Goal: Task Accomplishment & Management: Use online tool/utility

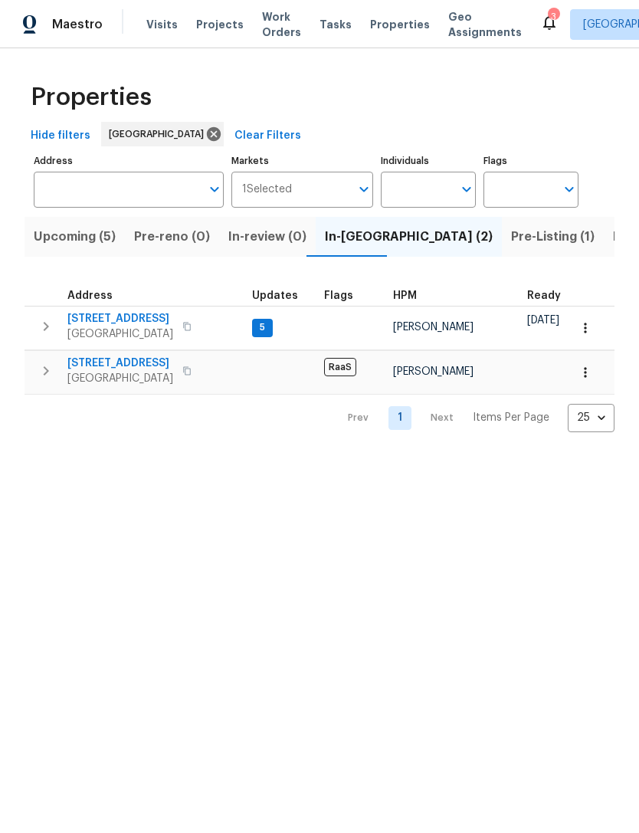
click at [110, 367] on span "5282 Monterey Park Cir" at bounding box center [120, 363] width 106 height 15
click at [115, 179] on input "Address" at bounding box center [117, 190] width 167 height 36
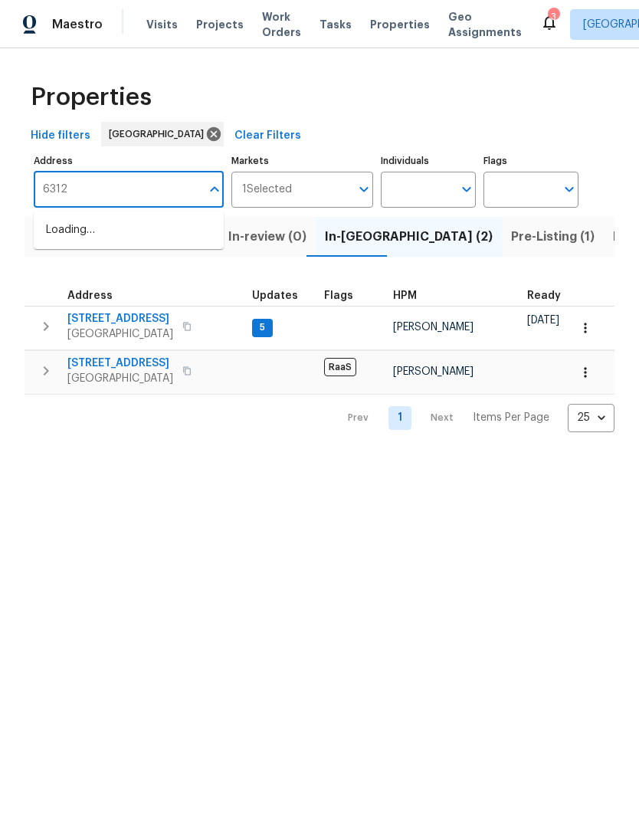
type input "6312"
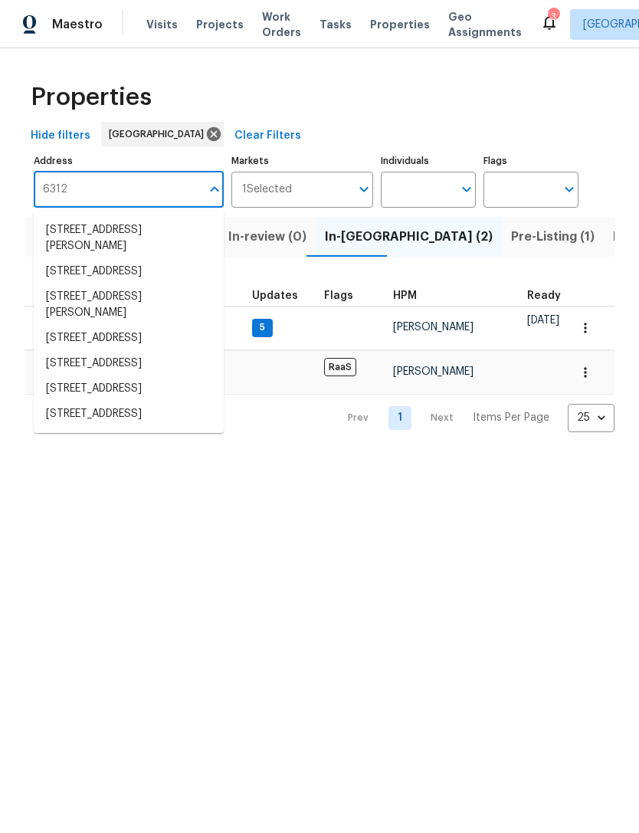
click at [58, 325] on li "6312 Conlon St North Las Vegas NV 89081" at bounding box center [129, 304] width 190 height 41
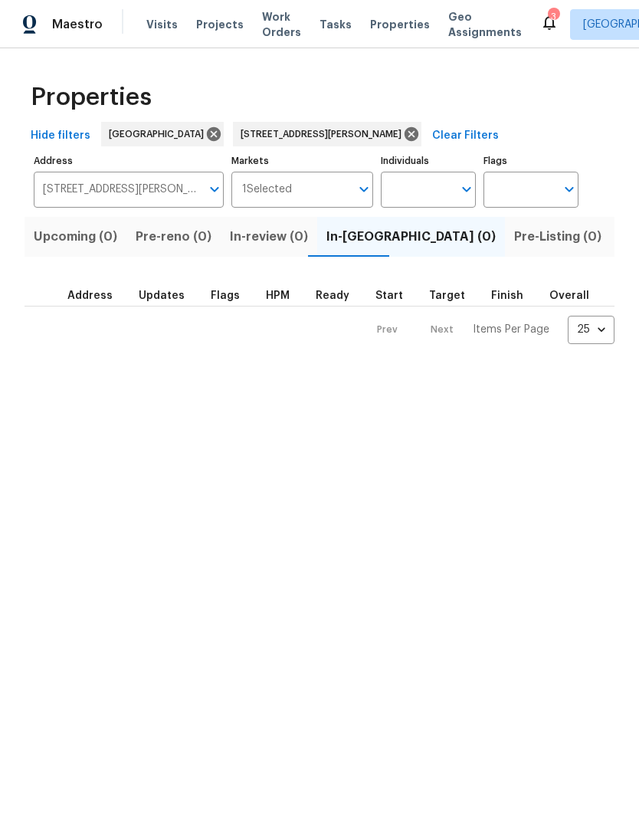
click at [620, 242] on span "Listed (1)" at bounding box center [647, 236] width 55 height 21
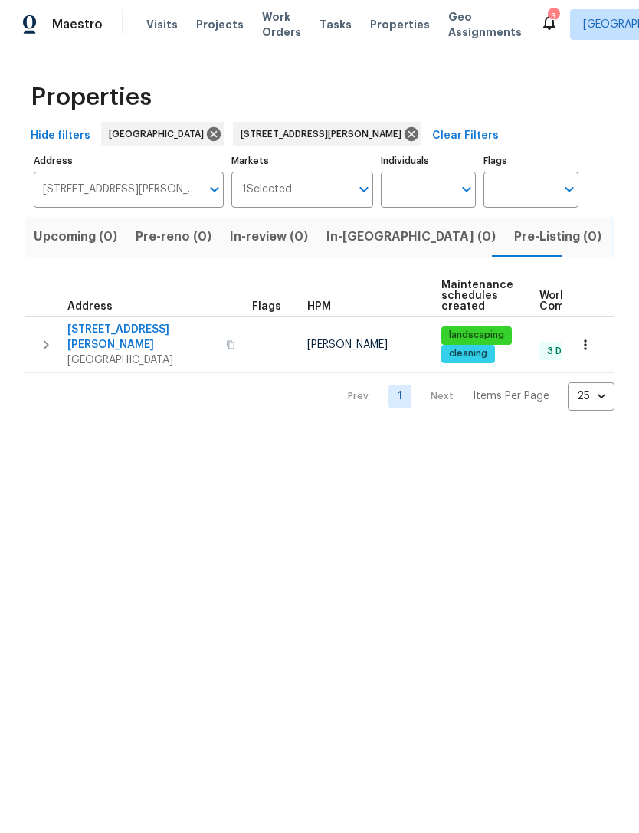
click at [584, 345] on icon "button" at bounding box center [585, 344] width 15 height 15
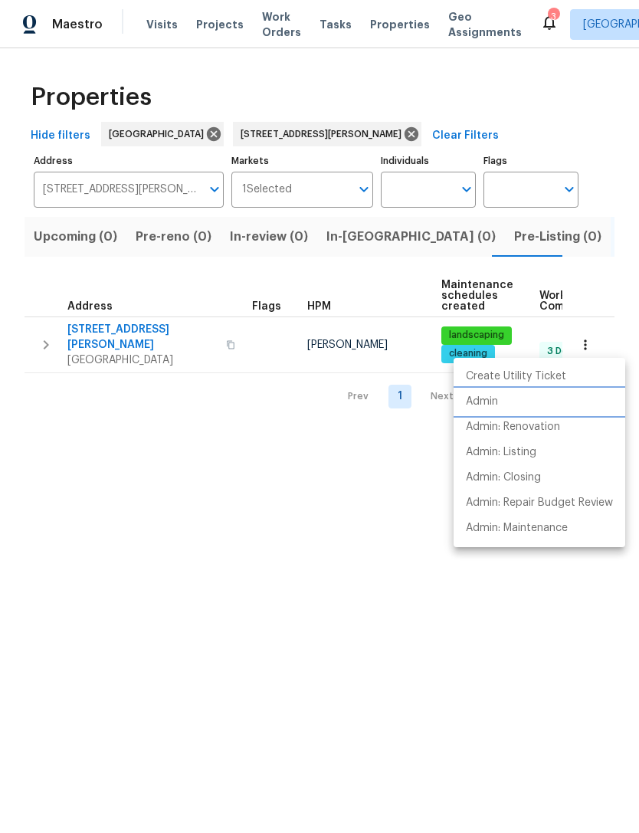
click at [471, 403] on p "Admin" at bounding box center [482, 402] width 32 height 16
click at [382, 137] on div at bounding box center [319, 416] width 639 height 833
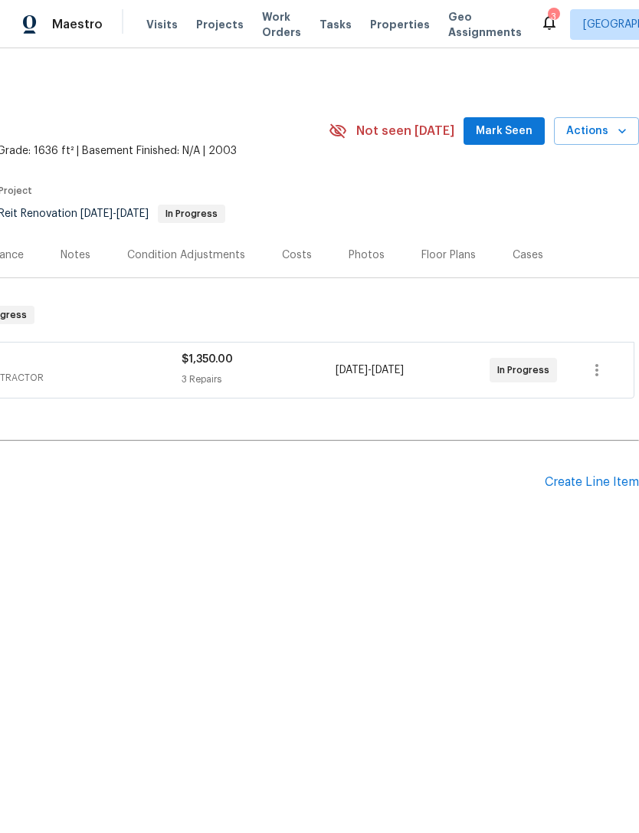
scroll to position [0, 227]
click at [501, 138] on span "Mark Seen" at bounding box center [504, 131] width 57 height 19
click at [90, 258] on div "Notes" at bounding box center [75, 254] width 67 height 45
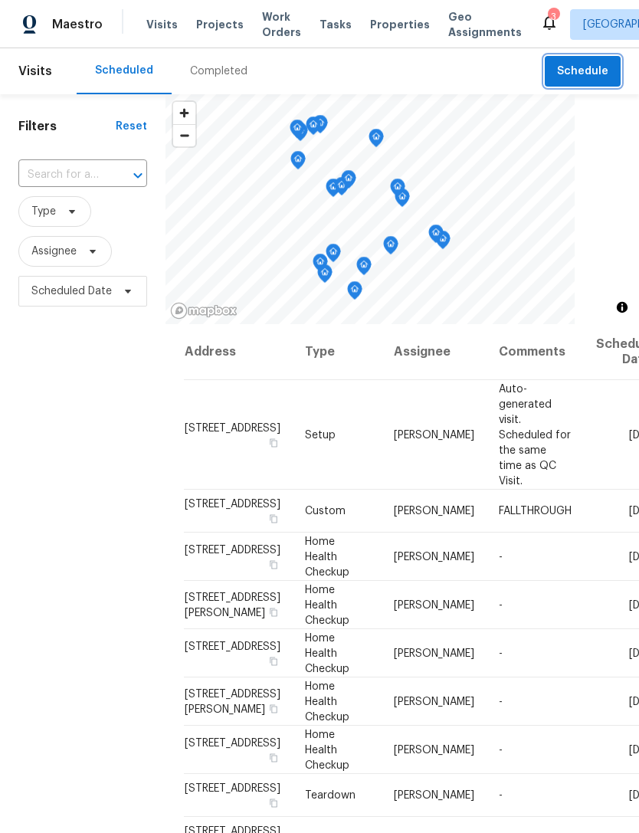
click at [583, 85] on button "Schedule" at bounding box center [583, 71] width 76 height 31
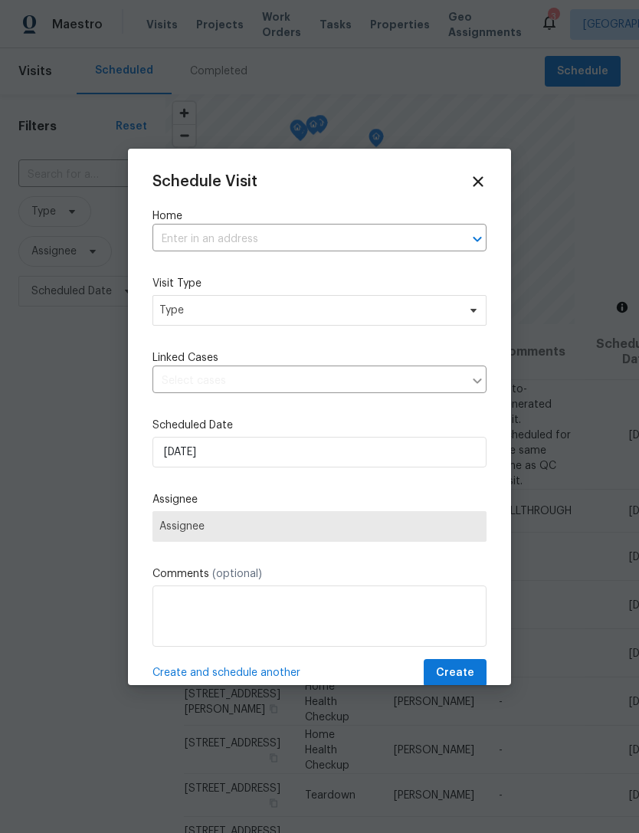
click at [265, 826] on div at bounding box center [319, 416] width 639 height 833
click at [181, 248] on input "text" at bounding box center [298, 240] width 291 height 24
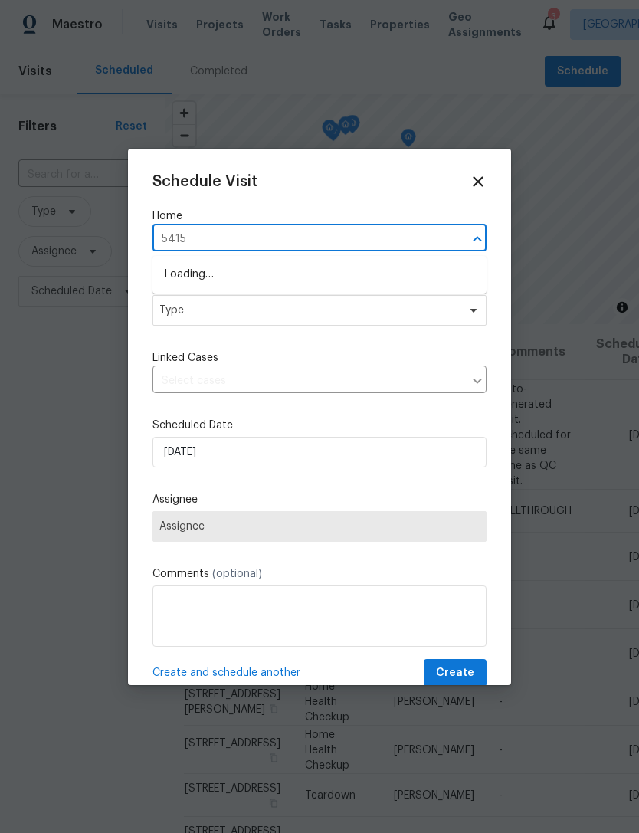
type input "5415"
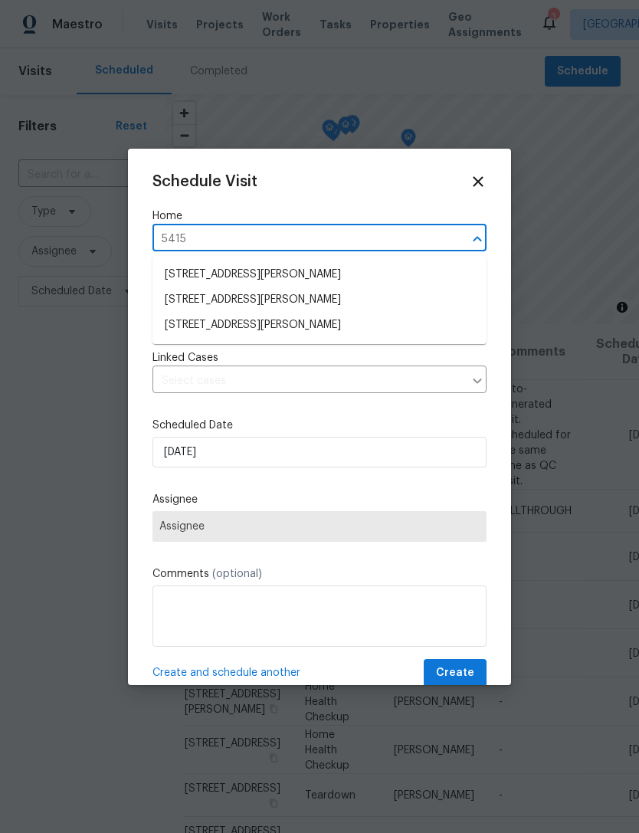
click at [189, 327] on li "[STREET_ADDRESS][PERSON_NAME]" at bounding box center [320, 325] width 334 height 25
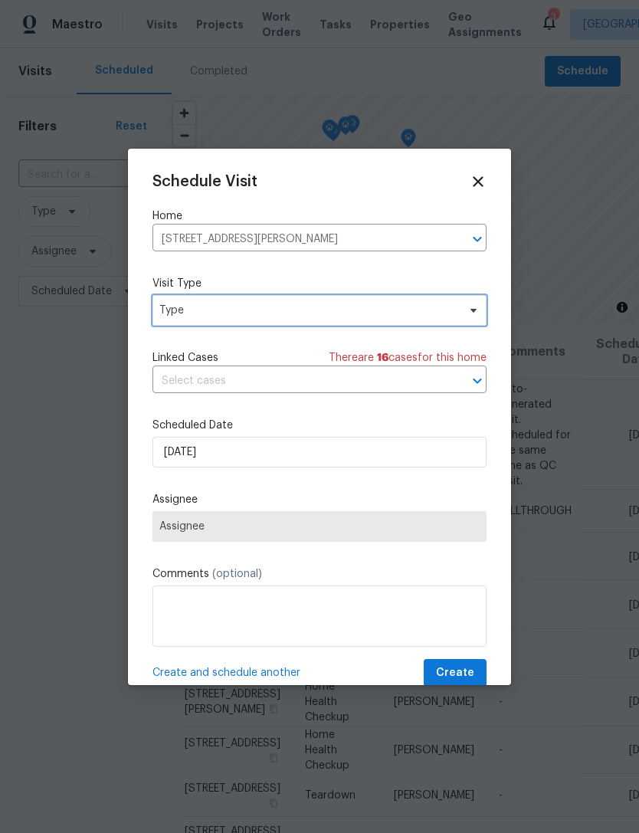
click at [171, 307] on span "Type" at bounding box center [308, 310] width 298 height 15
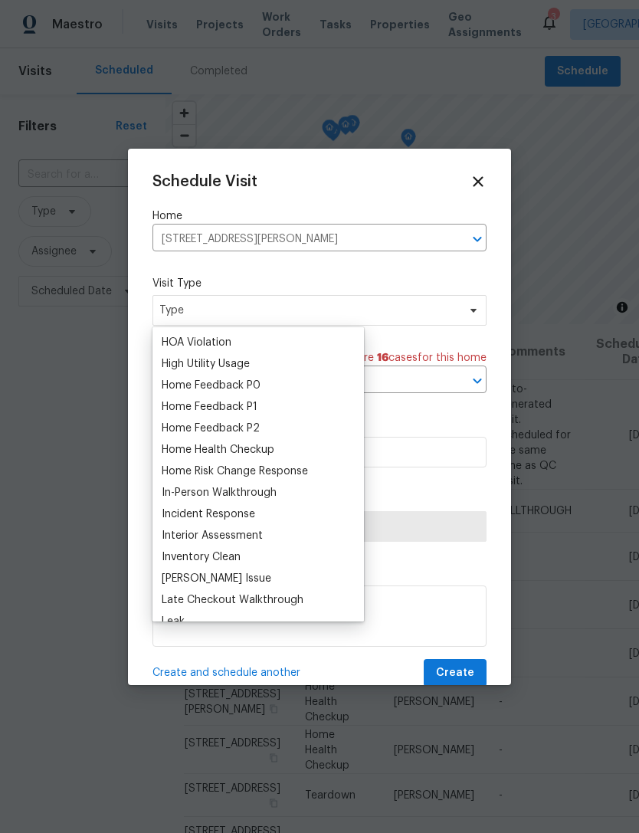
scroll to position [427, 0]
click at [176, 451] on div "Home Health Checkup" at bounding box center [218, 450] width 113 height 15
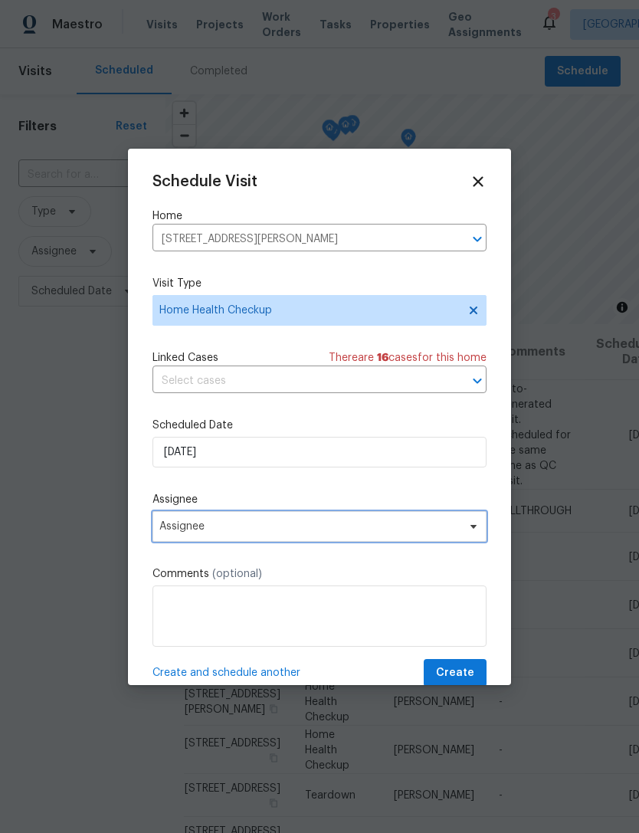
click at [169, 528] on span "Assignee" at bounding box center [309, 527] width 301 height 12
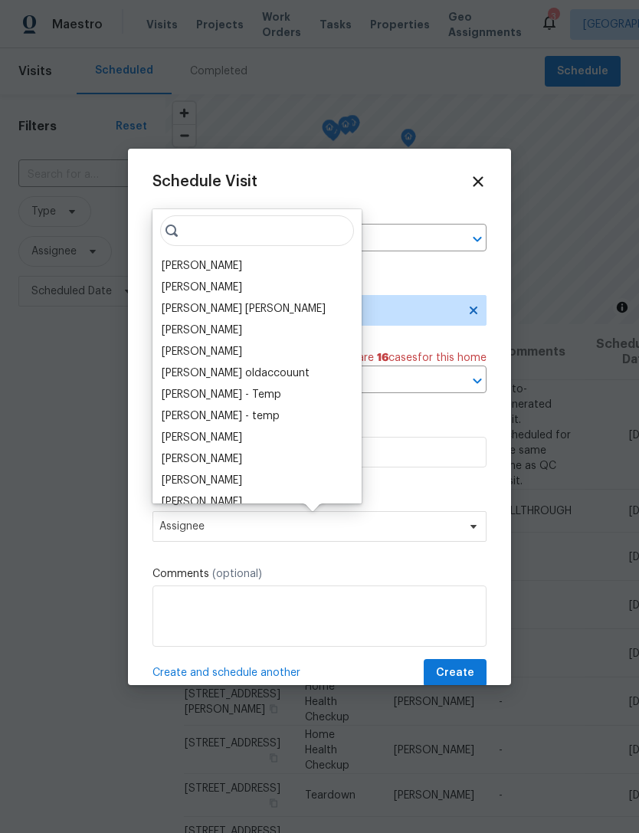
click at [174, 270] on div "[PERSON_NAME]" at bounding box center [202, 265] width 81 height 15
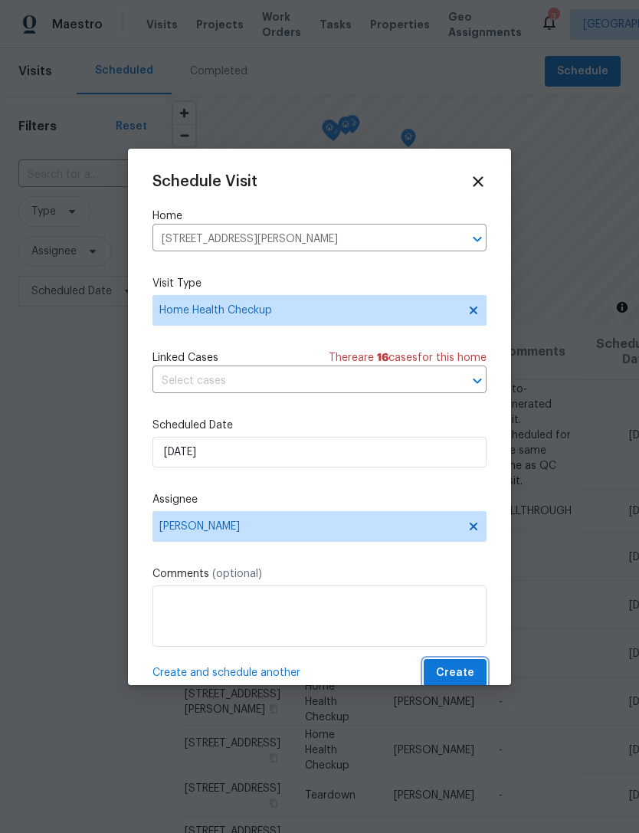
click at [452, 675] on span "Create" at bounding box center [455, 673] width 38 height 19
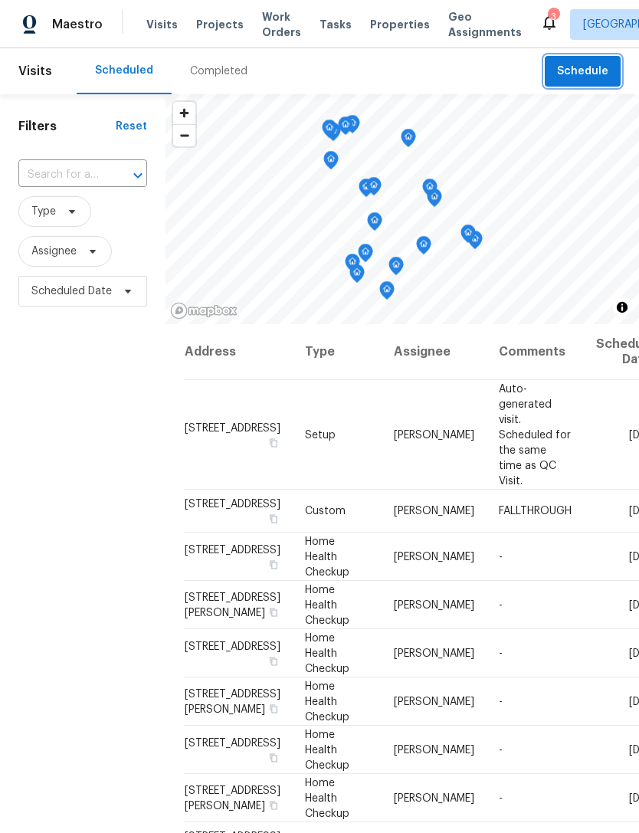
scroll to position [0, 0]
click at [580, 67] on span "Schedule" at bounding box center [582, 71] width 51 height 19
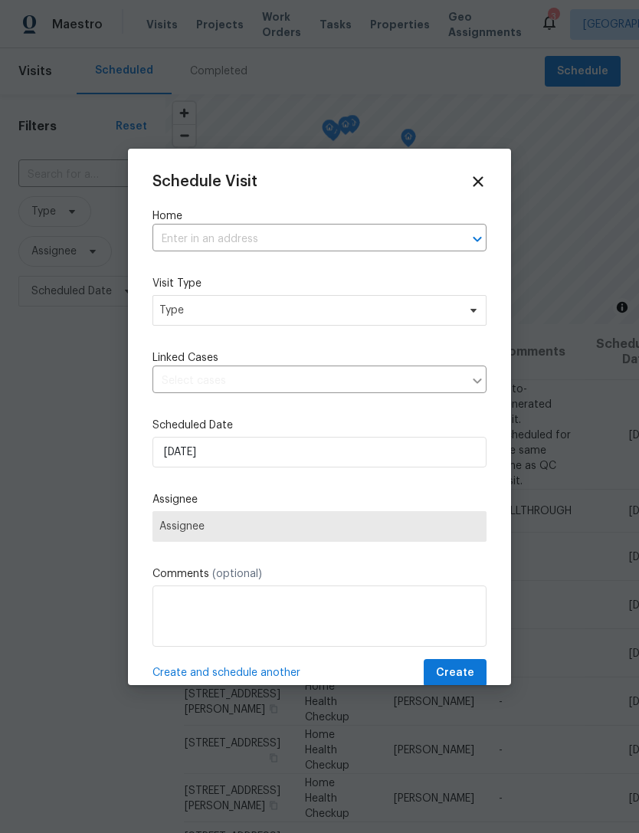
click at [167, 228] on input "text" at bounding box center [298, 240] width 291 height 24
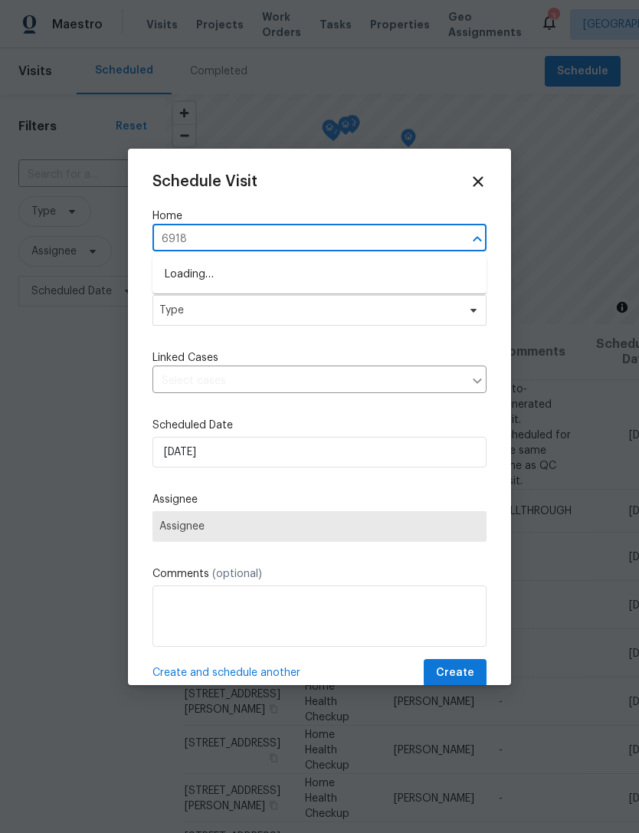
type input "6918"
click at [179, 294] on li "[STREET_ADDRESS]" at bounding box center [320, 300] width 334 height 25
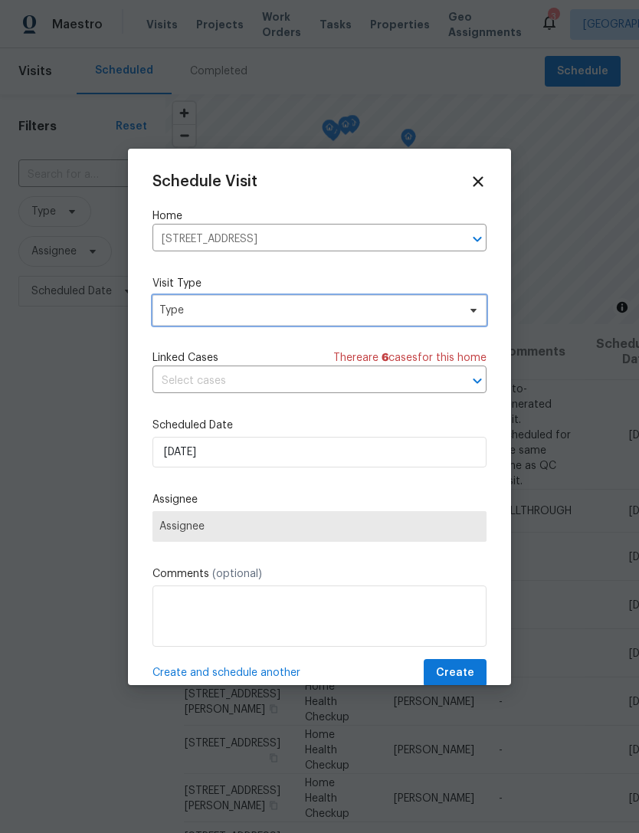
click at [174, 309] on span "Type" at bounding box center [308, 310] width 298 height 15
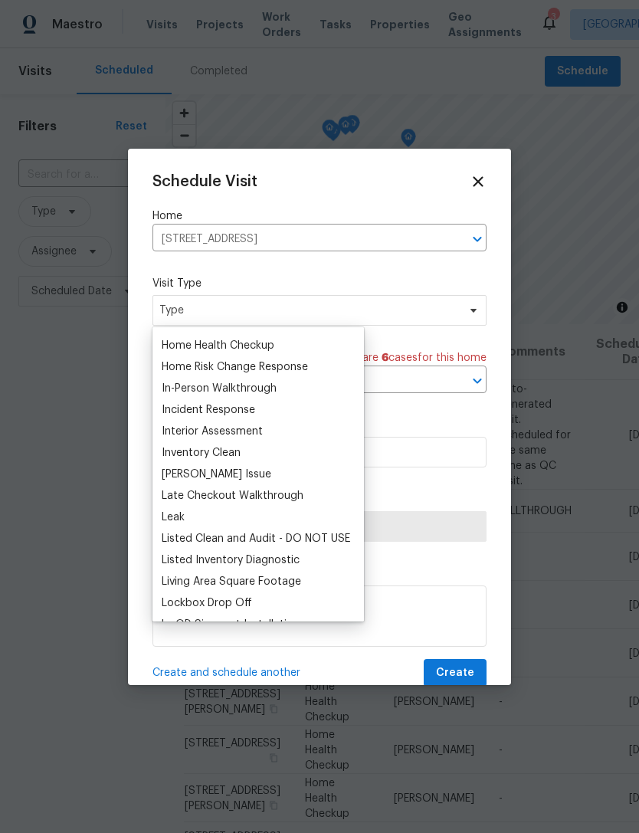
scroll to position [534, 0]
click at [180, 340] on div "Home Health Checkup" at bounding box center [218, 344] width 113 height 15
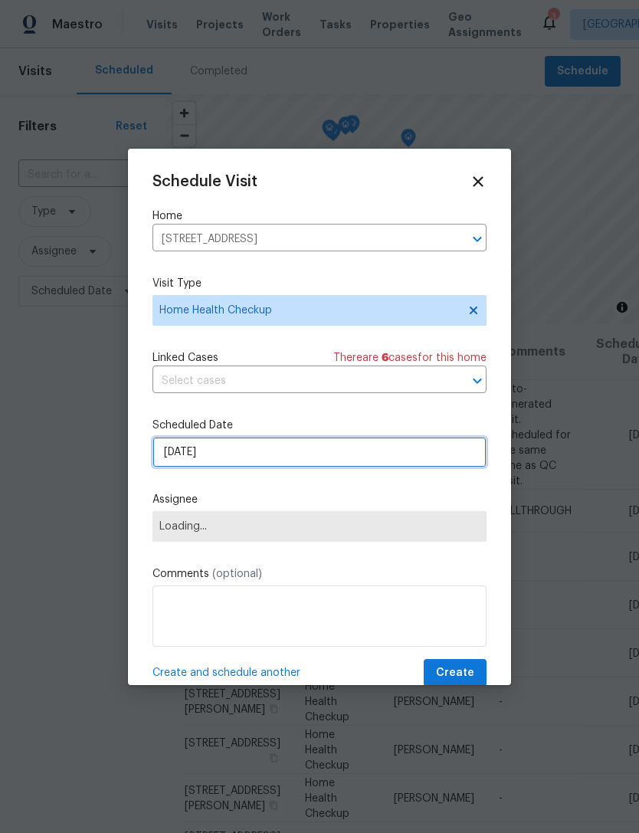
click at [166, 454] on input "8/11/2025" at bounding box center [320, 452] width 334 height 31
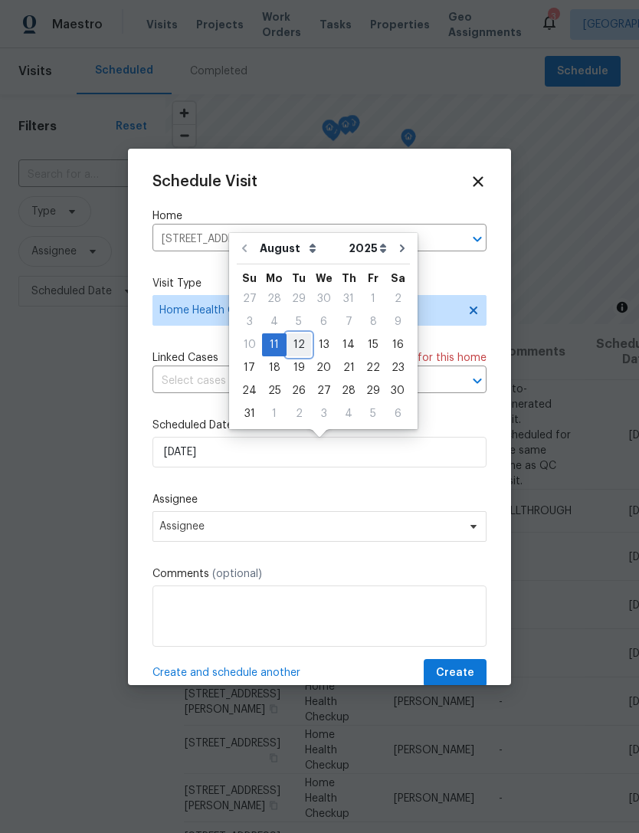
click at [296, 344] on div "12" at bounding box center [299, 344] width 25 height 21
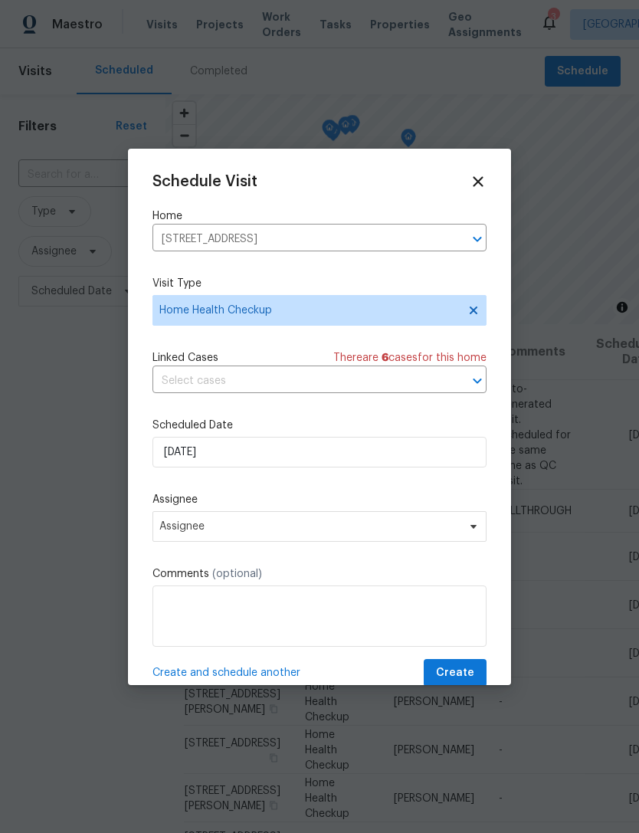
type input "8/12/2025"
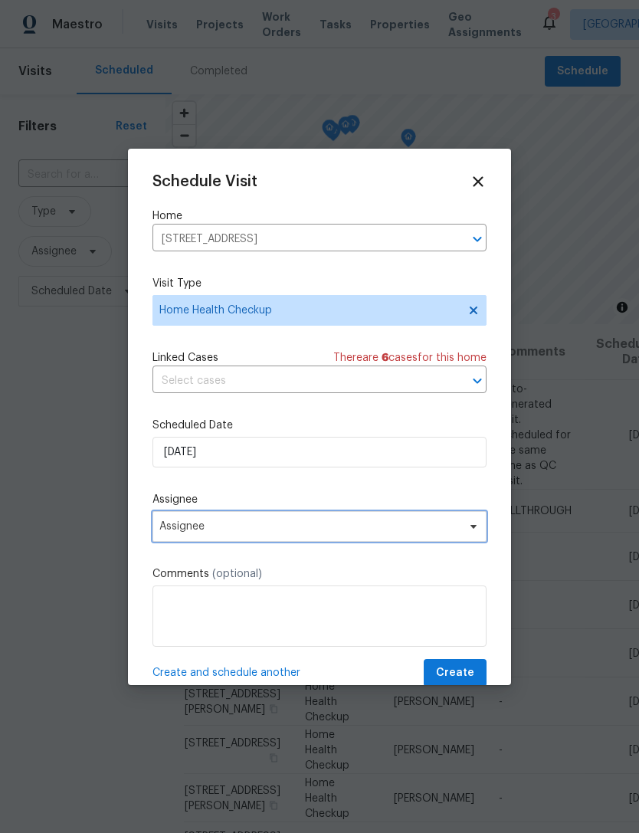
click at [173, 533] on span "Assignee" at bounding box center [309, 527] width 301 height 12
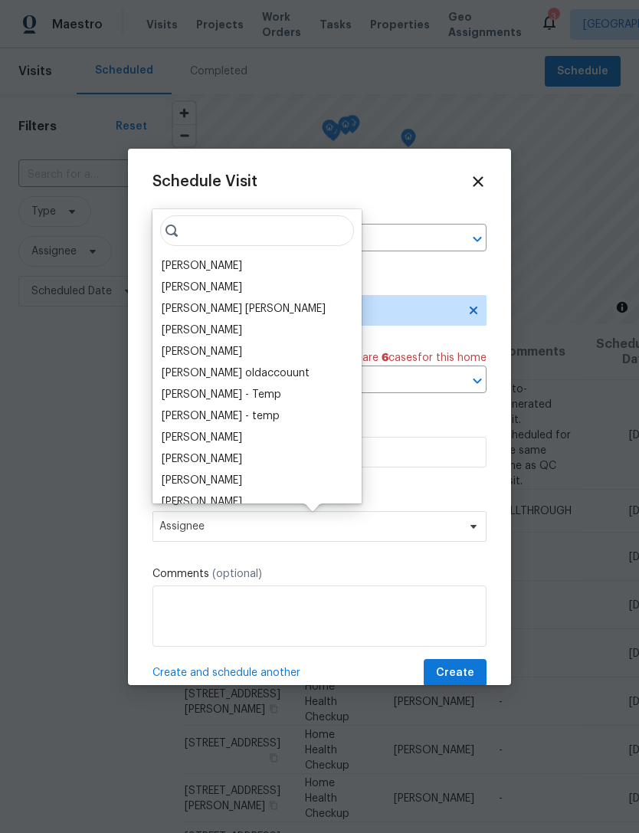
click at [174, 259] on div "[PERSON_NAME]" at bounding box center [202, 265] width 81 height 15
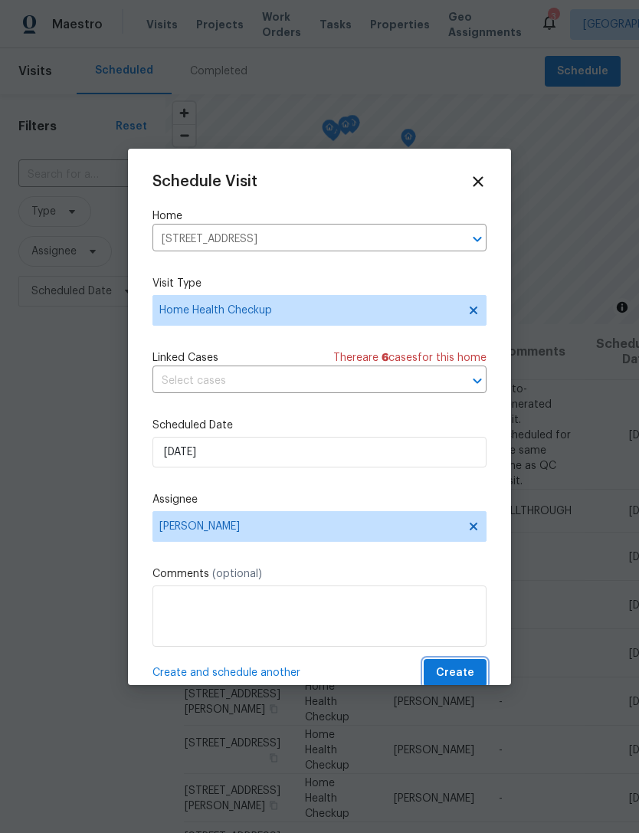
click at [442, 668] on span "Create" at bounding box center [455, 673] width 38 height 19
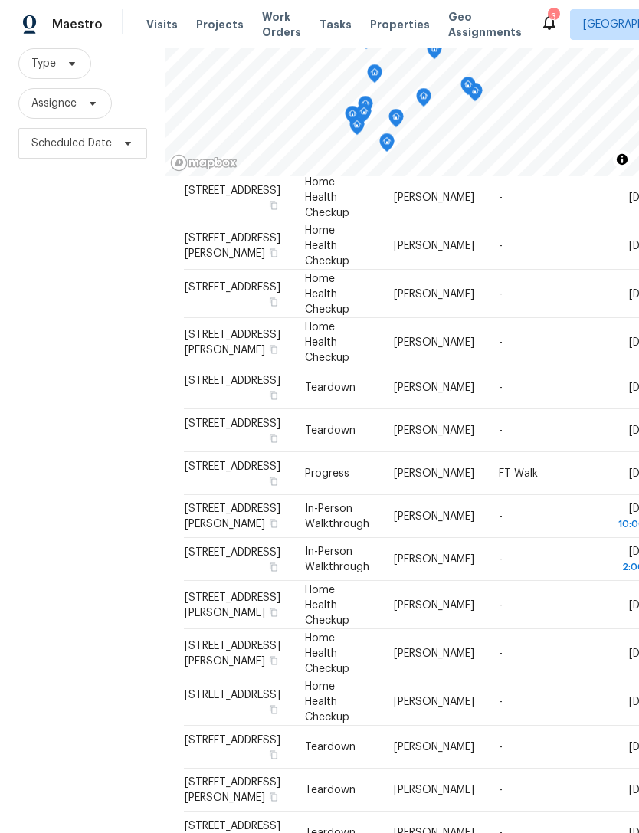
scroll to position [307, 0]
click at [0, 0] on icon at bounding box center [0, 0] width 0 height 0
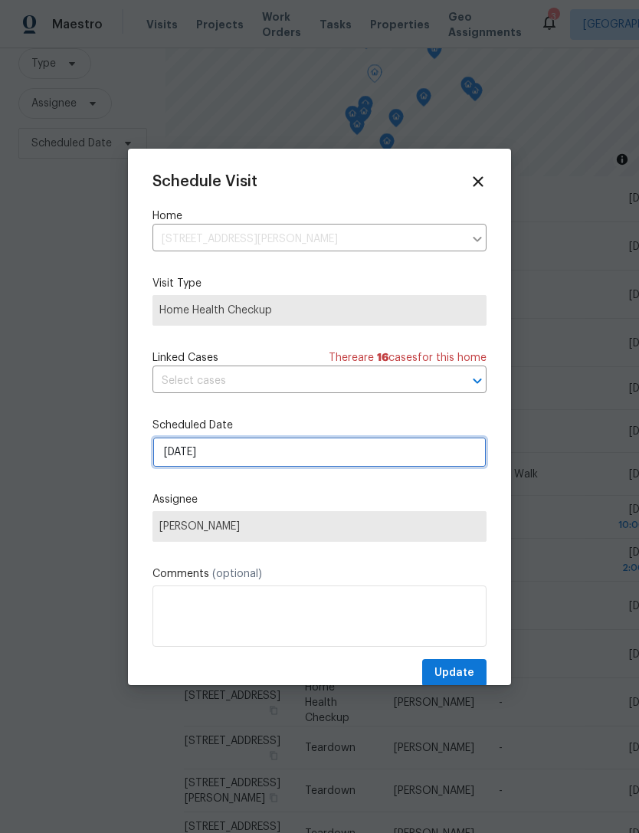
click at [178, 454] on input "8/11/2025" at bounding box center [320, 452] width 334 height 31
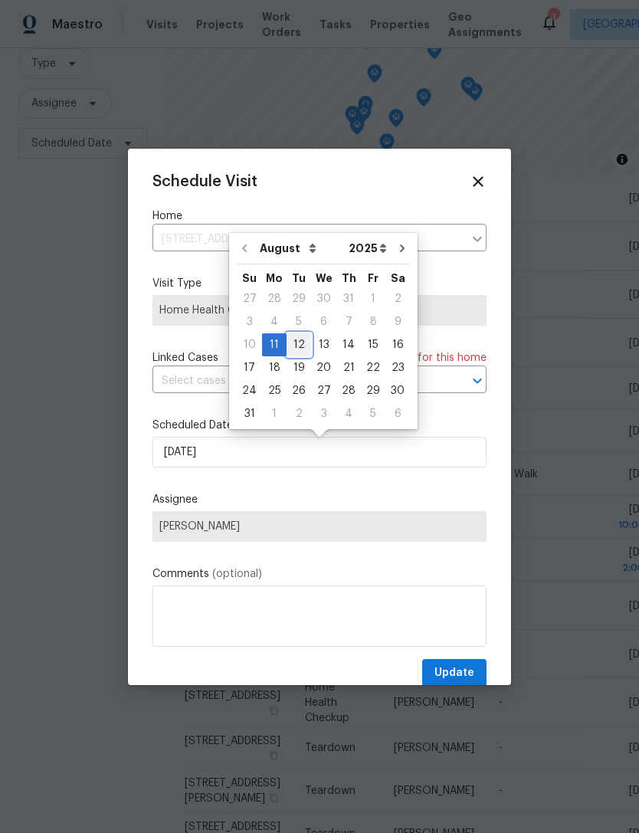
click at [294, 345] on div "12" at bounding box center [299, 344] width 25 height 21
type input "8/12/2025"
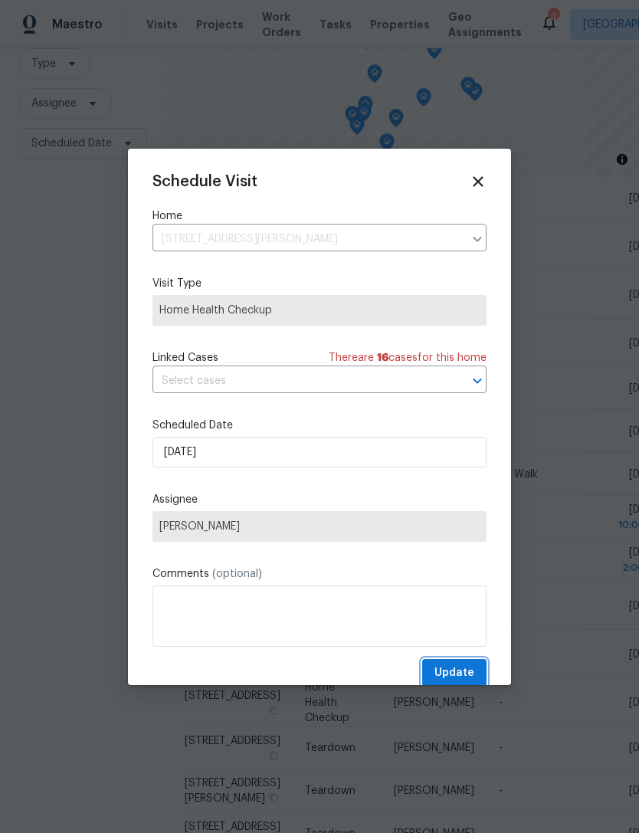
click at [444, 683] on span "Update" at bounding box center [455, 673] width 40 height 19
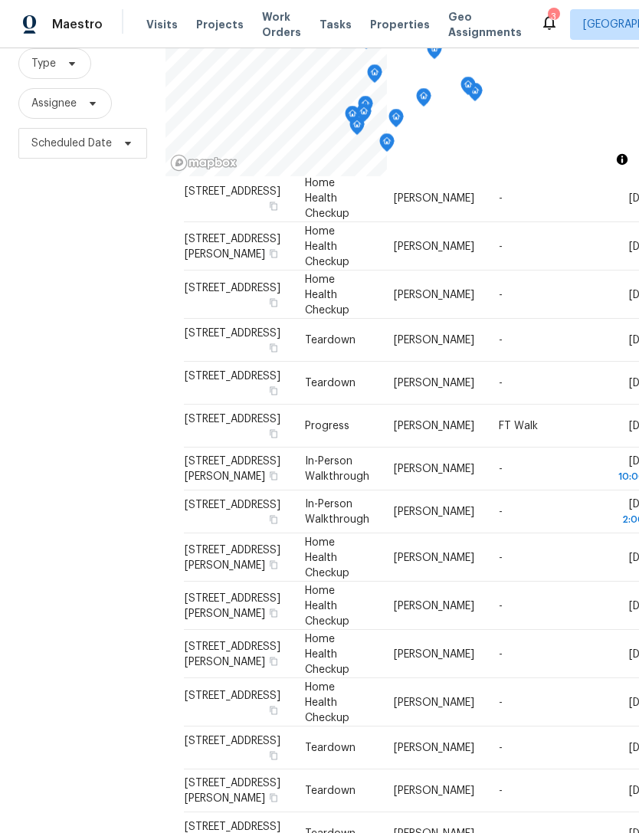
scroll to position [148, 0]
click at [153, 22] on span "Visits" at bounding box center [161, 24] width 31 height 15
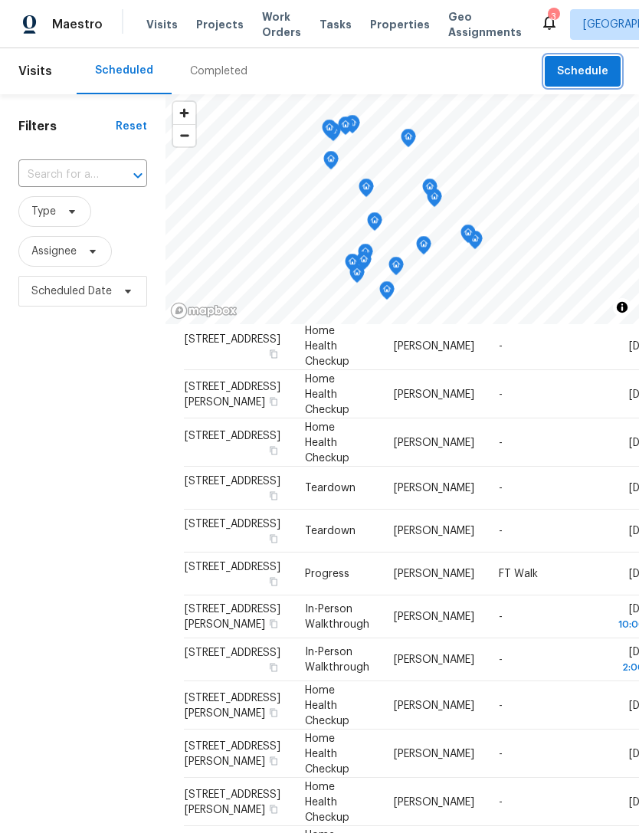
click at [573, 66] on span "Schedule" at bounding box center [582, 71] width 51 height 19
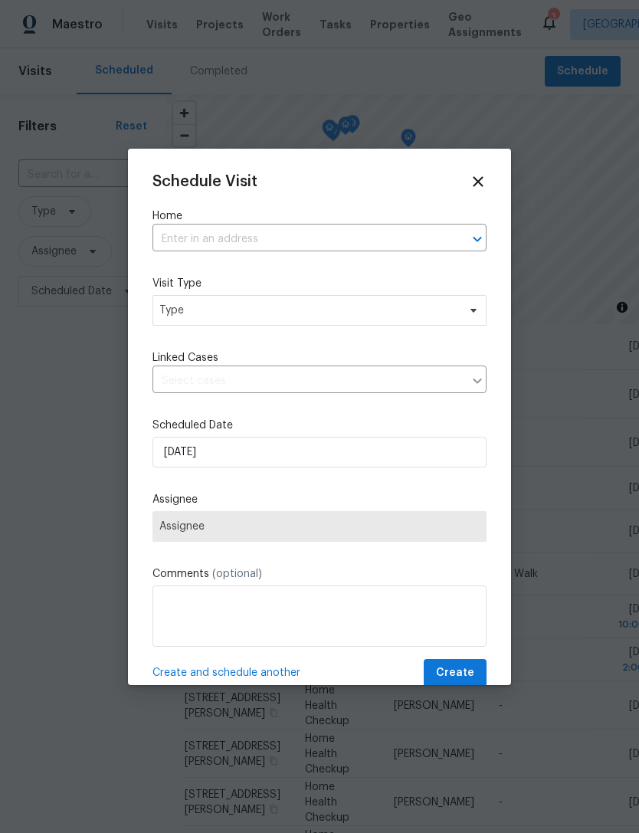
click at [194, 247] on input "text" at bounding box center [298, 240] width 291 height 24
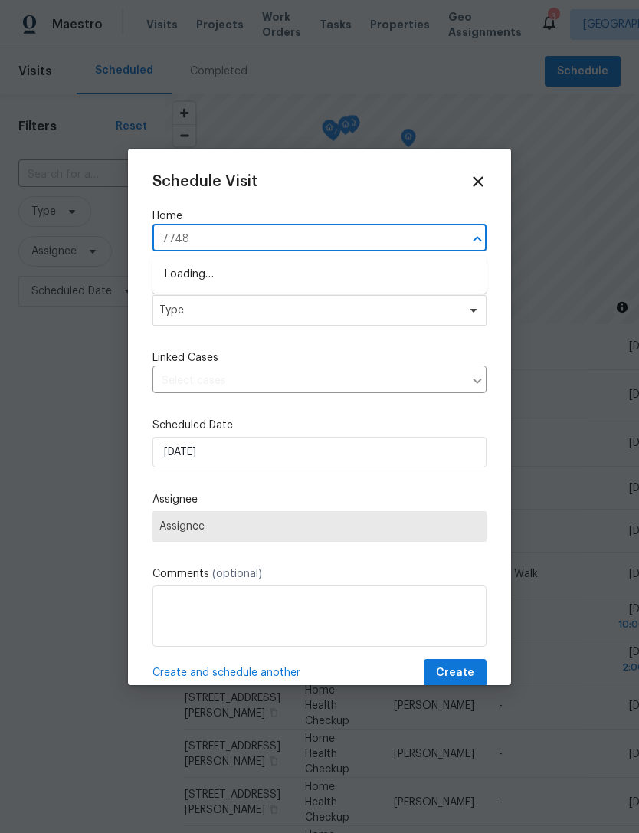
type input "7748"
click at [180, 265] on li "7748 Jasmine Falls Dr, Las Vegas, NV 89179" at bounding box center [320, 274] width 334 height 25
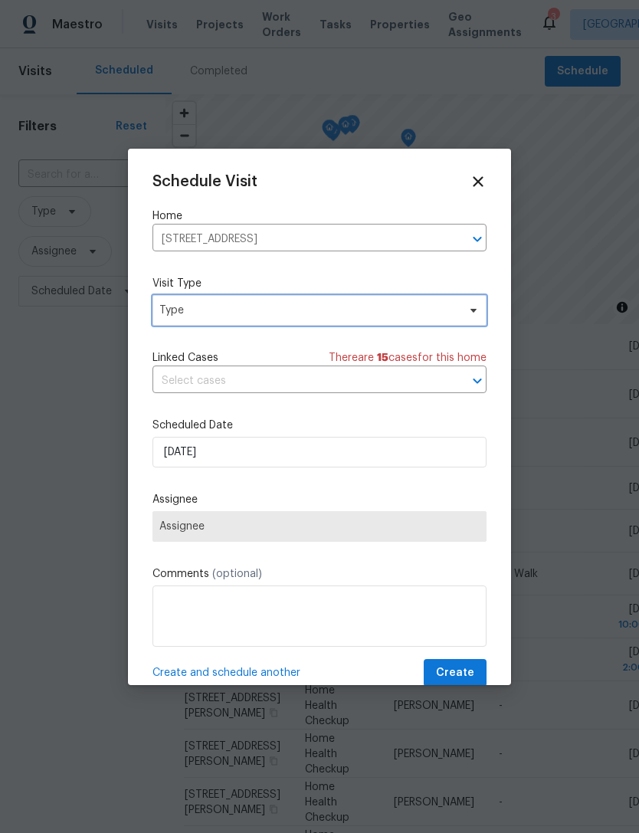
click at [156, 307] on span "Type" at bounding box center [320, 310] width 334 height 31
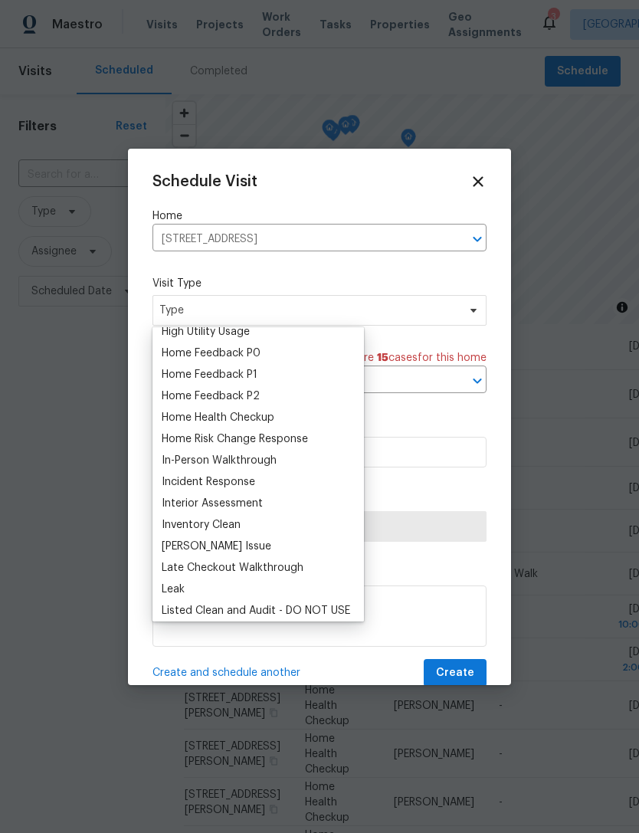
scroll to position [461, 0]
click at [179, 420] on div "Home Health Checkup" at bounding box center [218, 416] width 113 height 15
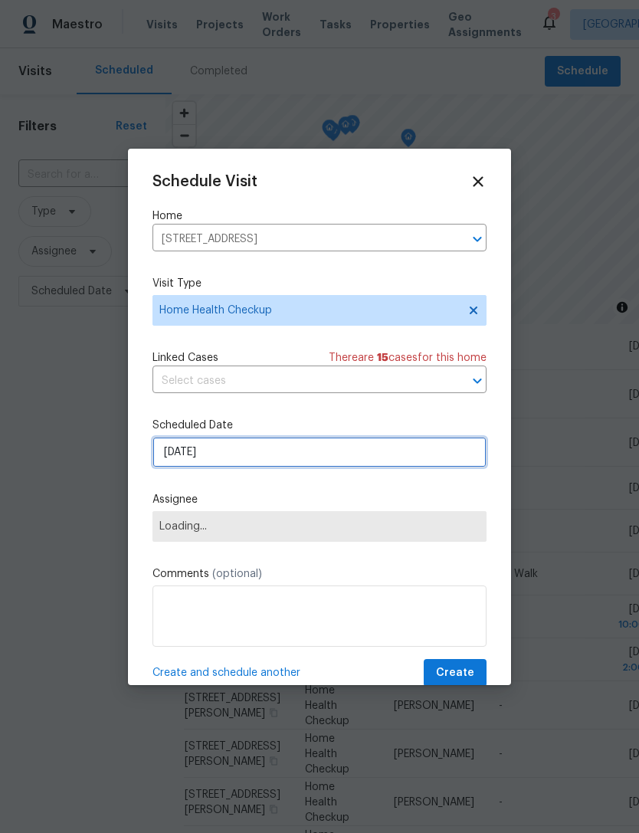
click at [173, 457] on input "8/11/2025" at bounding box center [320, 452] width 334 height 31
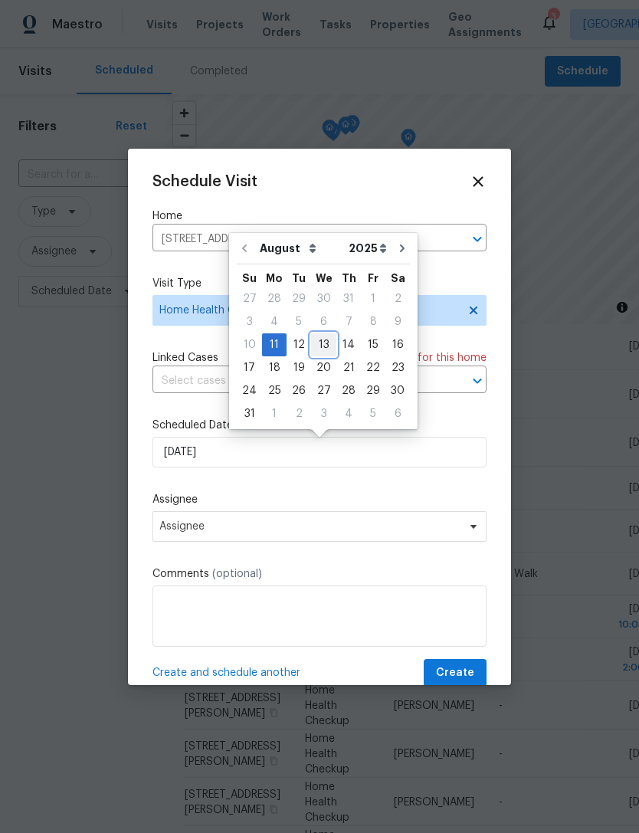
click at [322, 352] on div "13" at bounding box center [323, 344] width 25 height 21
type input "8/13/2025"
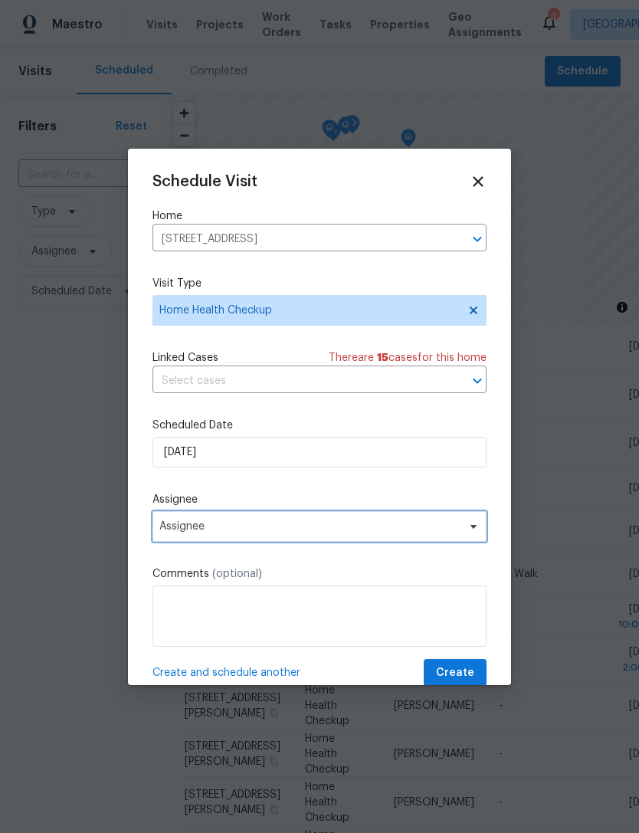
click at [160, 531] on span "Assignee" at bounding box center [309, 527] width 301 height 12
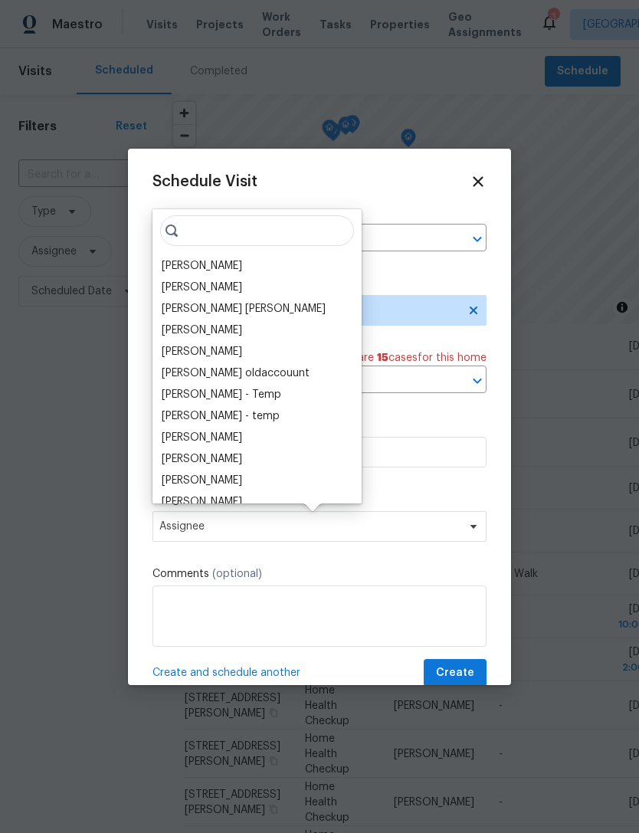
click at [178, 268] on div "[PERSON_NAME]" at bounding box center [202, 265] width 81 height 15
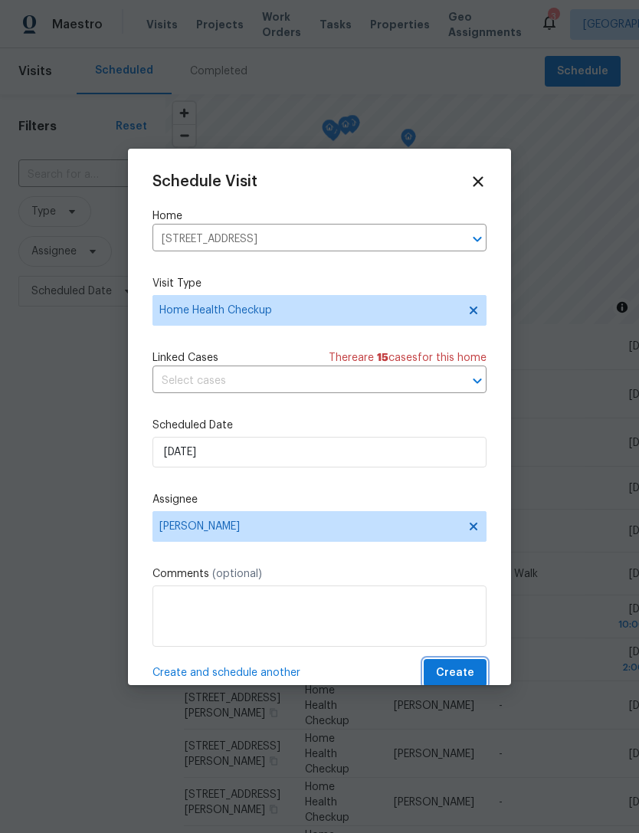
click at [454, 672] on span "Create" at bounding box center [455, 673] width 38 height 19
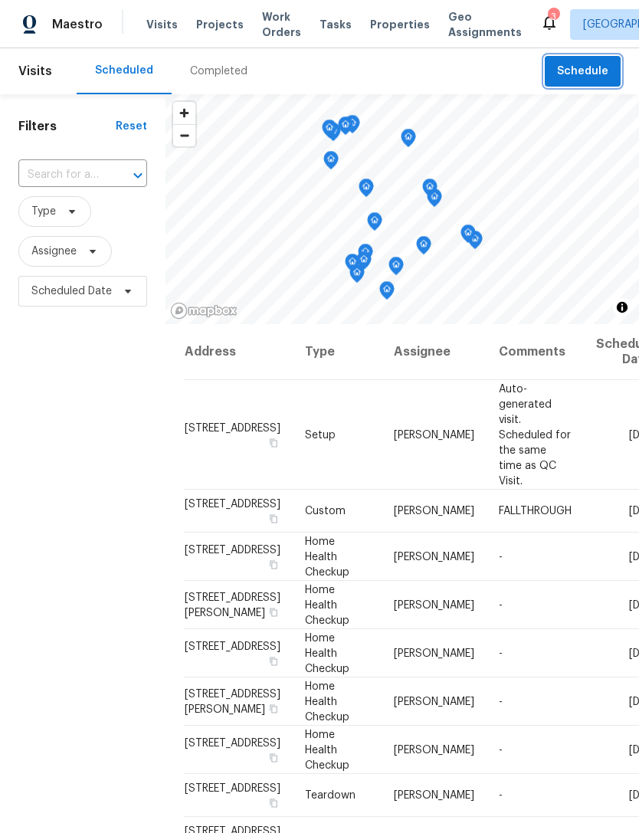
click at [578, 74] on span "Schedule" at bounding box center [582, 71] width 51 height 19
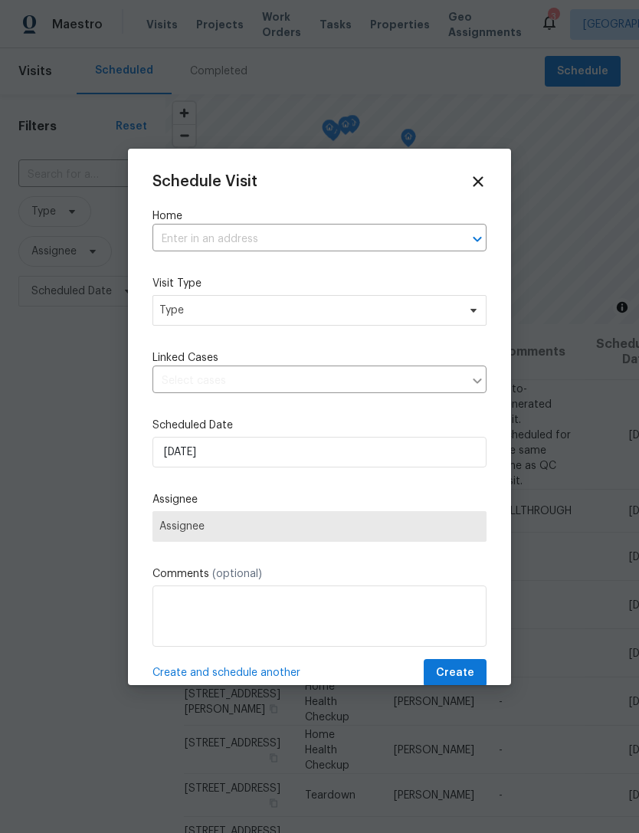
click at [188, 248] on input "text" at bounding box center [298, 240] width 291 height 24
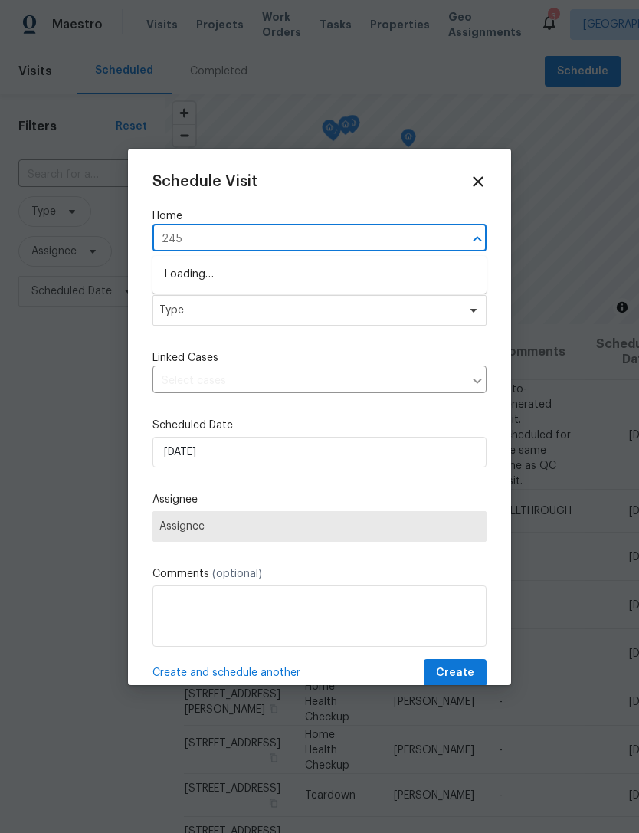
type input "2456"
click at [179, 297] on li "[STREET_ADDRESS]" at bounding box center [320, 300] width 334 height 25
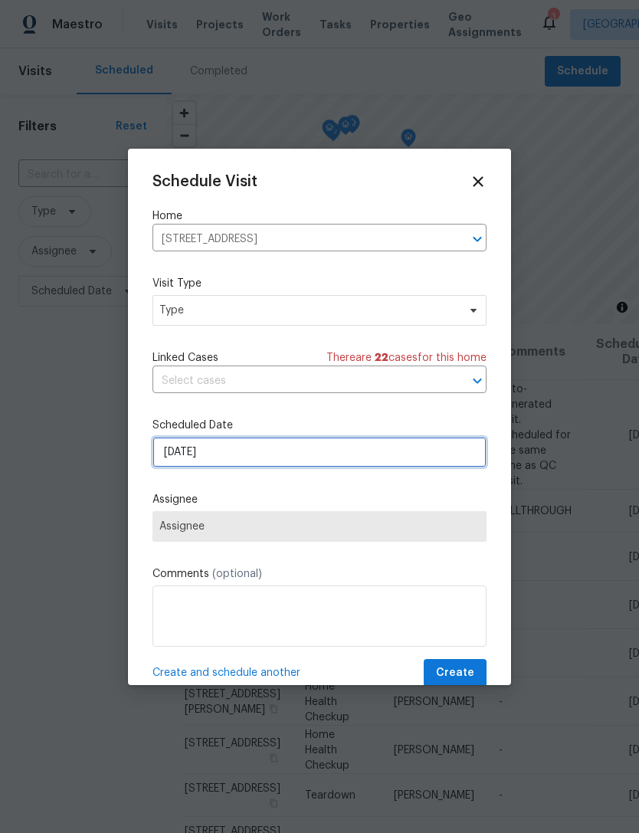
click at [164, 457] on input "[DATE]" at bounding box center [320, 452] width 334 height 31
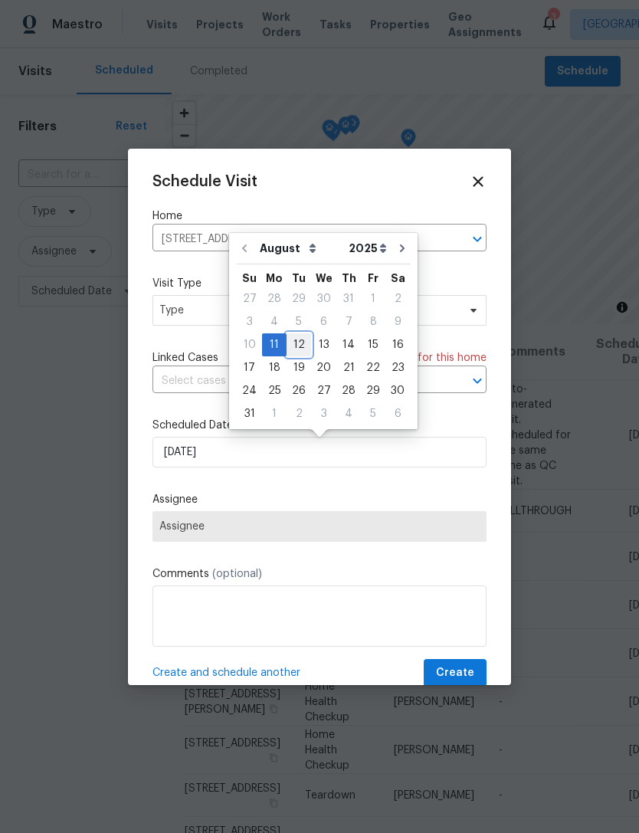
click at [293, 345] on div "12" at bounding box center [299, 344] width 25 height 21
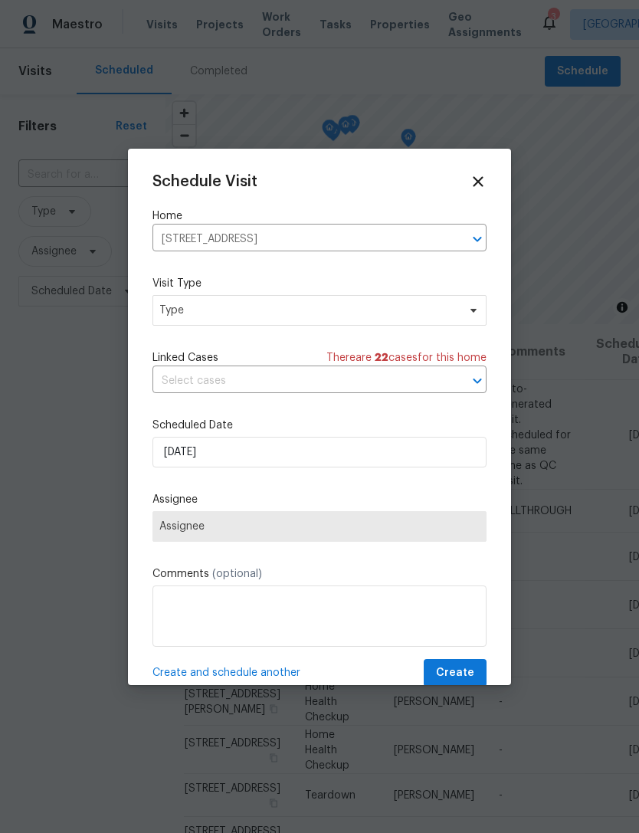
click at [182, 531] on span "Assignee" at bounding box center [319, 527] width 320 height 12
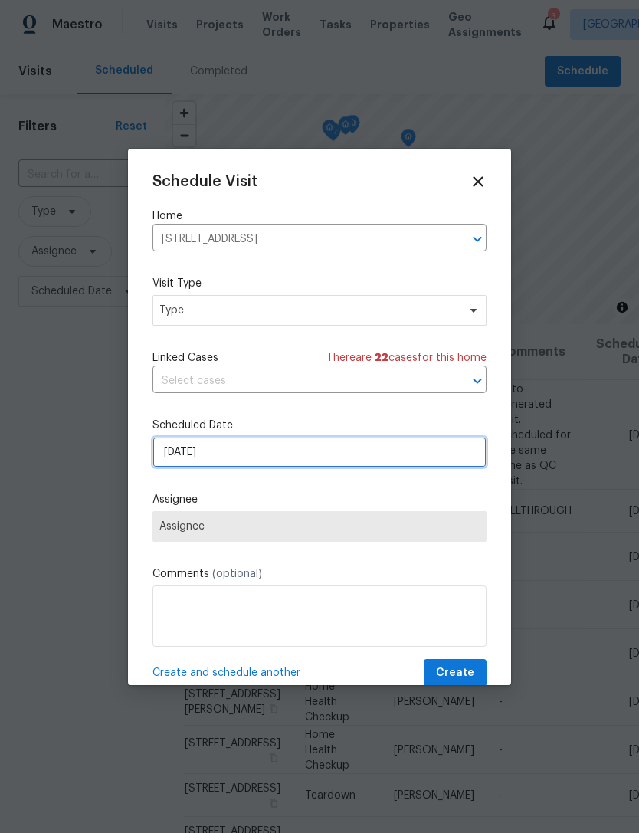
click at [171, 462] on input "[DATE]" at bounding box center [320, 452] width 334 height 31
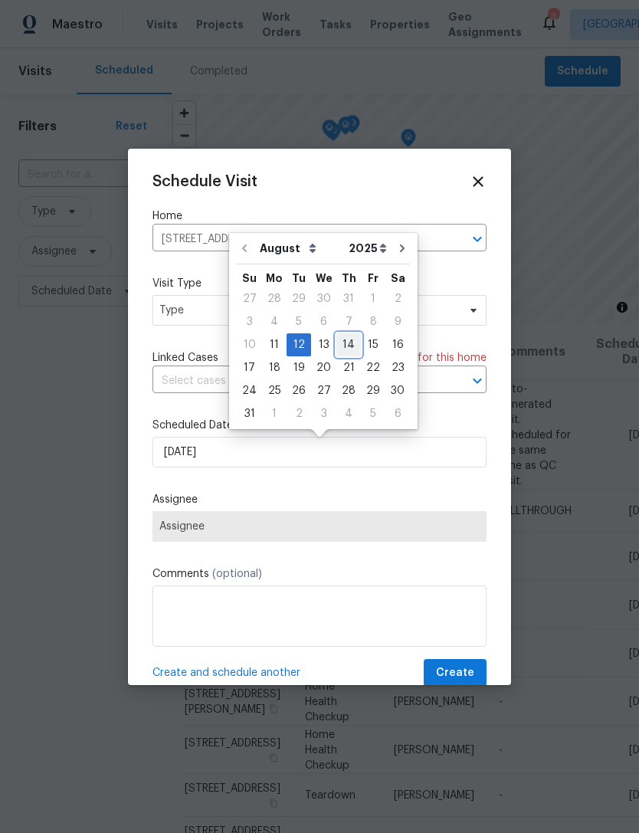
click at [343, 345] on div "14" at bounding box center [349, 344] width 25 height 21
type input "8/14/2025"
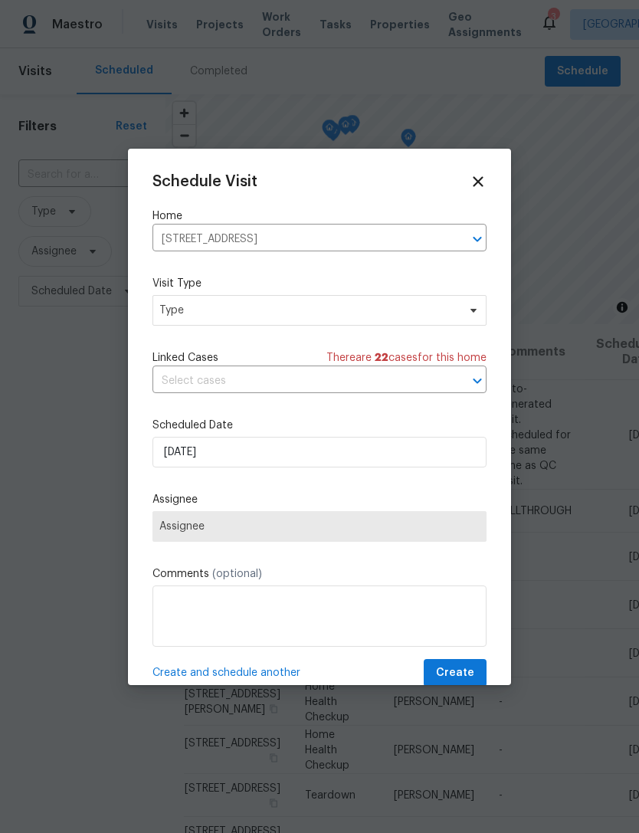
click at [172, 533] on span "Assignee" at bounding box center [319, 527] width 320 height 12
click at [167, 307] on span "Type" at bounding box center [308, 310] width 298 height 15
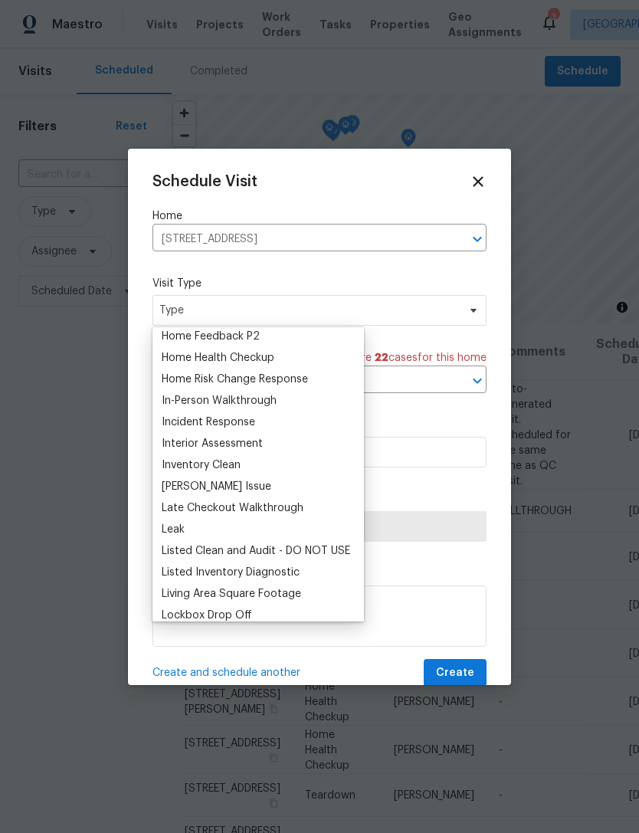
scroll to position [521, 0]
click at [171, 356] on div "Home Health Checkup" at bounding box center [218, 357] width 113 height 15
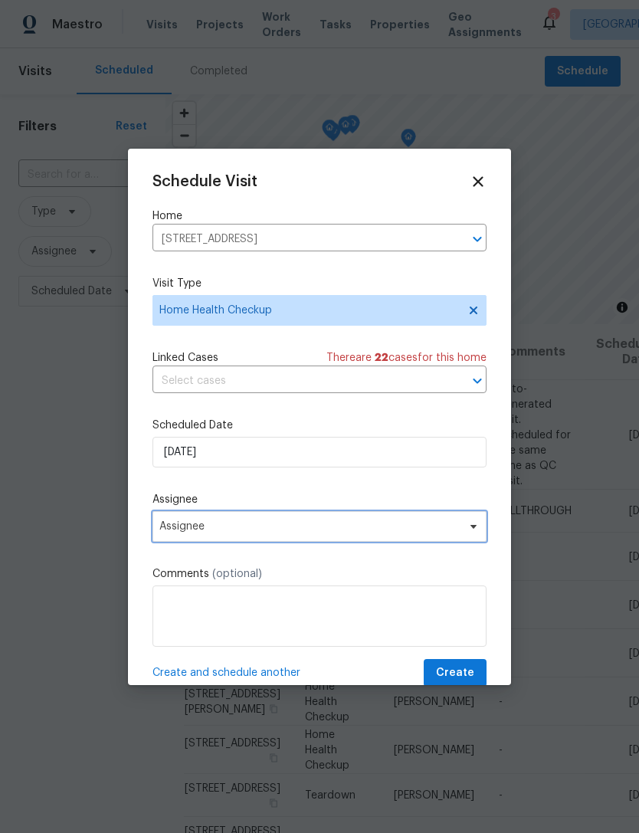
click at [157, 523] on span "Assignee" at bounding box center [320, 526] width 334 height 31
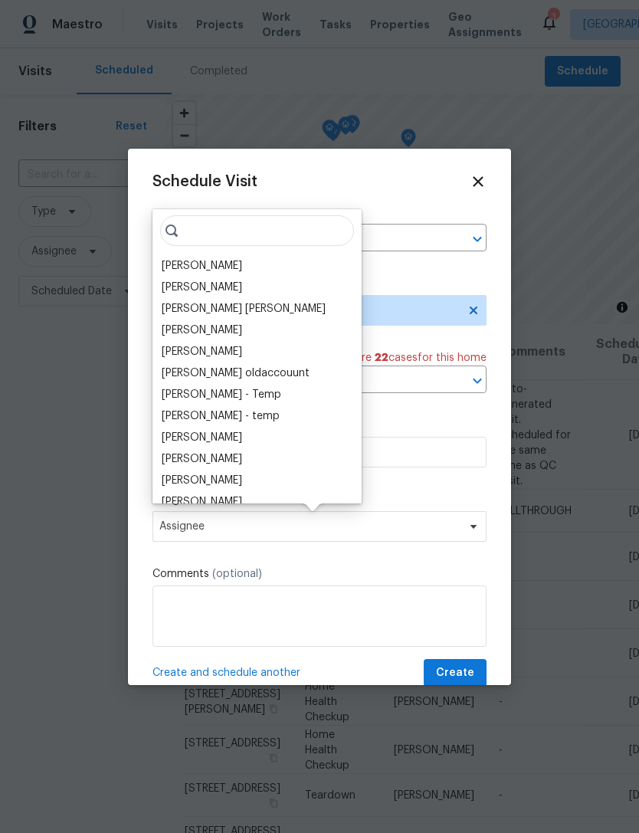
click at [182, 259] on div "[PERSON_NAME]" at bounding box center [202, 265] width 81 height 15
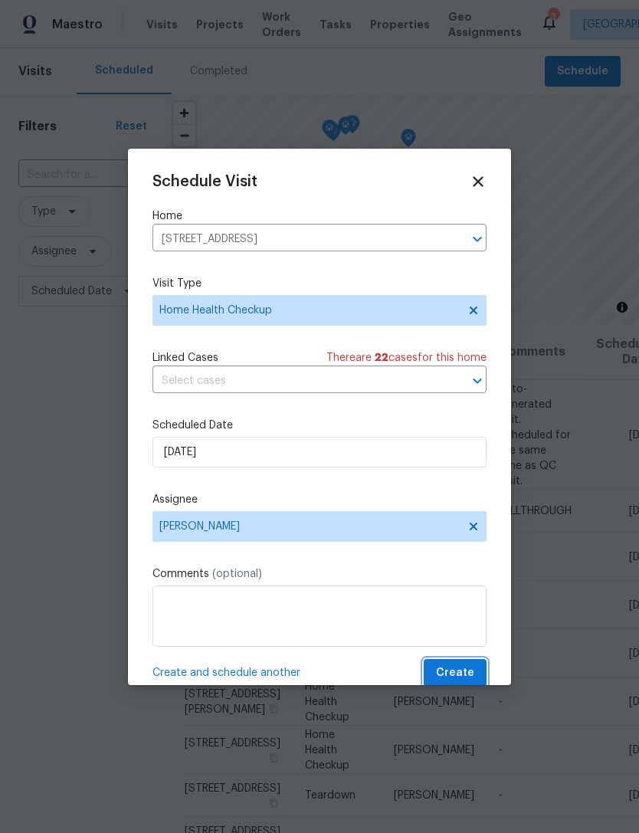
click at [445, 676] on span "Create" at bounding box center [455, 673] width 38 height 19
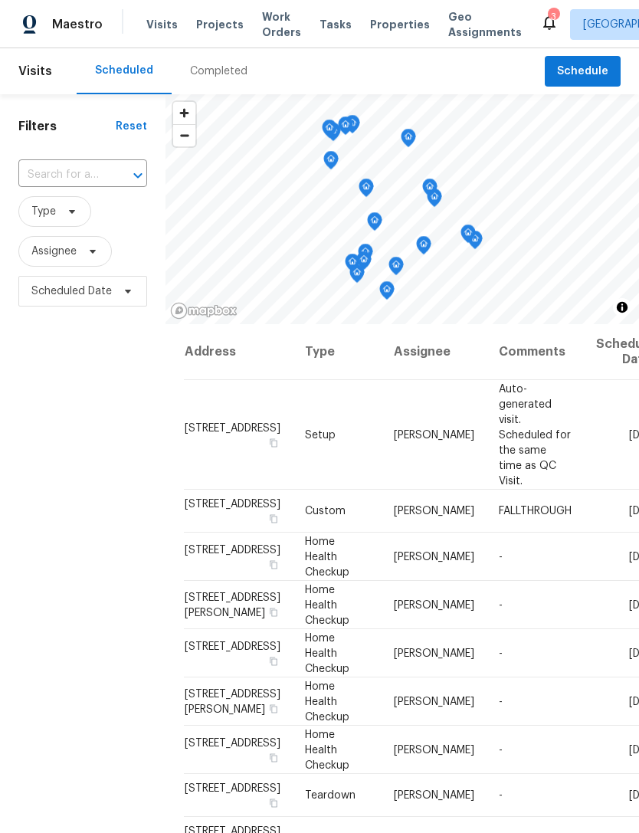
click at [199, 74] on div "Completed" at bounding box center [219, 71] width 58 height 15
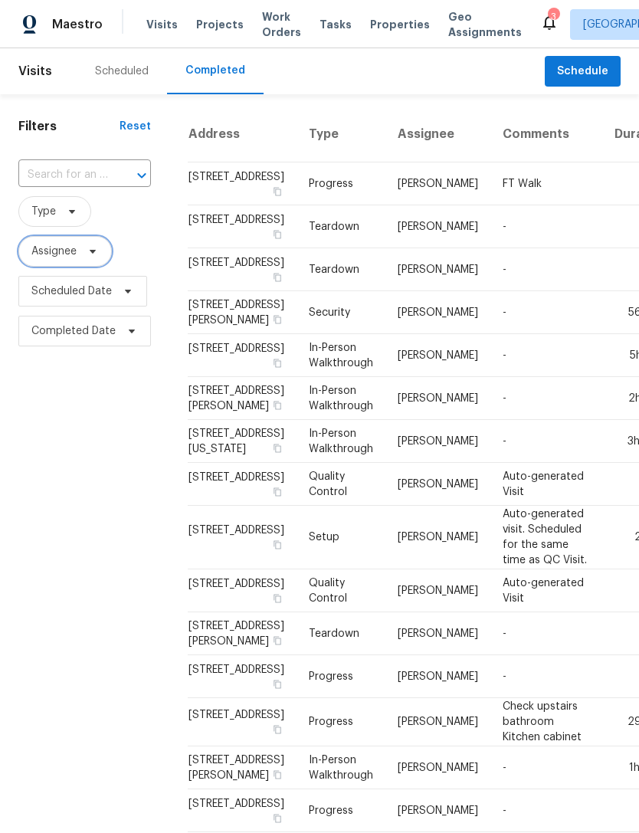
click at [34, 259] on span "Assignee" at bounding box center [53, 251] width 45 height 15
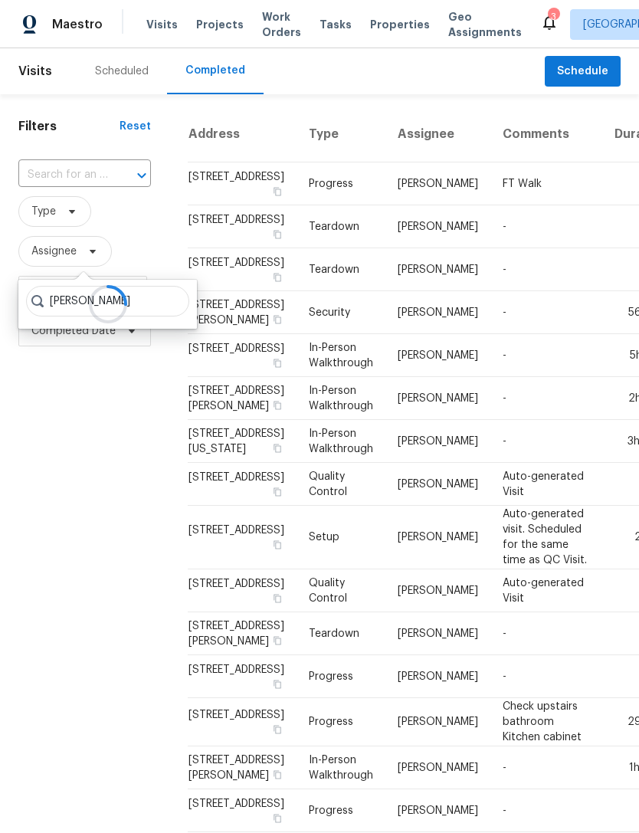
type input "[PERSON_NAME]"
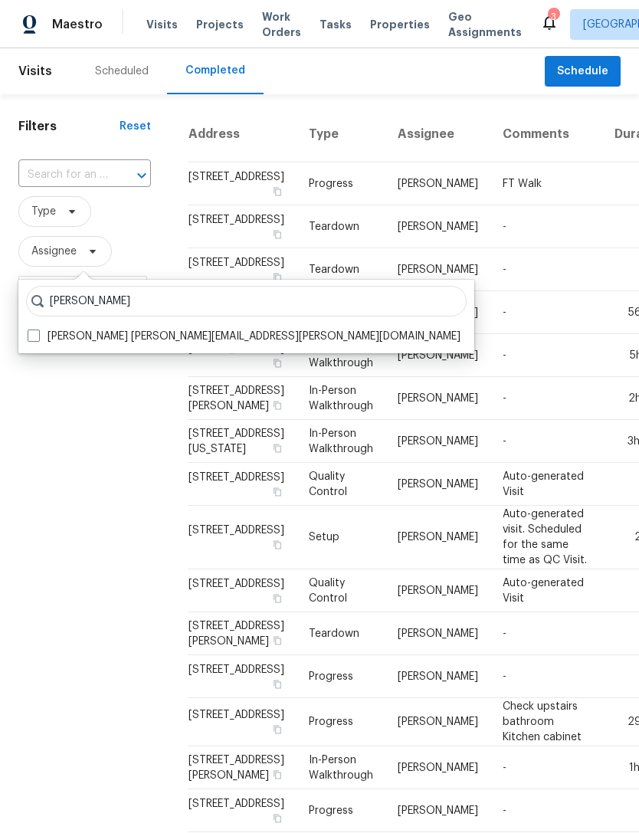
click at [60, 330] on label "[PERSON_NAME] [PERSON_NAME][EMAIL_ADDRESS][PERSON_NAME][DOMAIN_NAME]" at bounding box center [244, 336] width 433 height 15
click at [38, 330] on input "[PERSON_NAME] [PERSON_NAME][EMAIL_ADDRESS][PERSON_NAME][DOMAIN_NAME]" at bounding box center [33, 334] width 10 height 10
checkbox input "true"
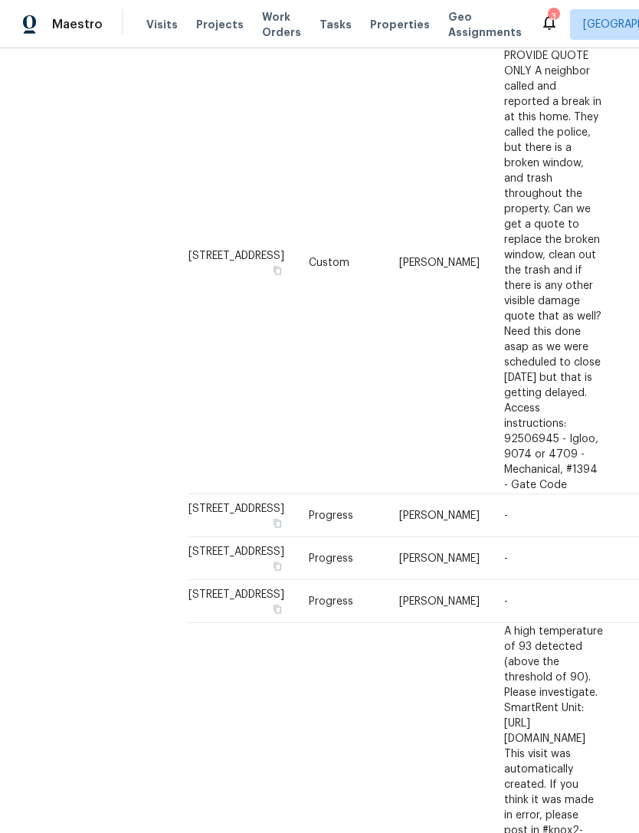
scroll to position [495, 0]
